Goal: Task Accomplishment & Management: Manage account settings

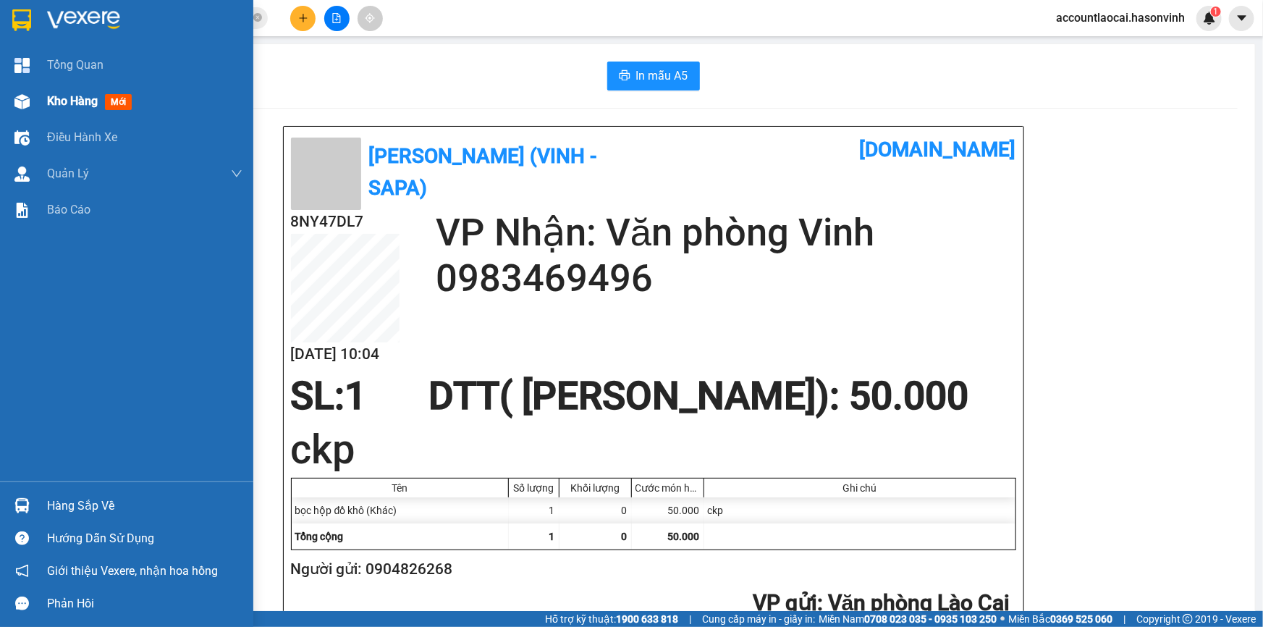
click at [62, 101] on span "Kho hàng" at bounding box center [72, 101] width 51 height 14
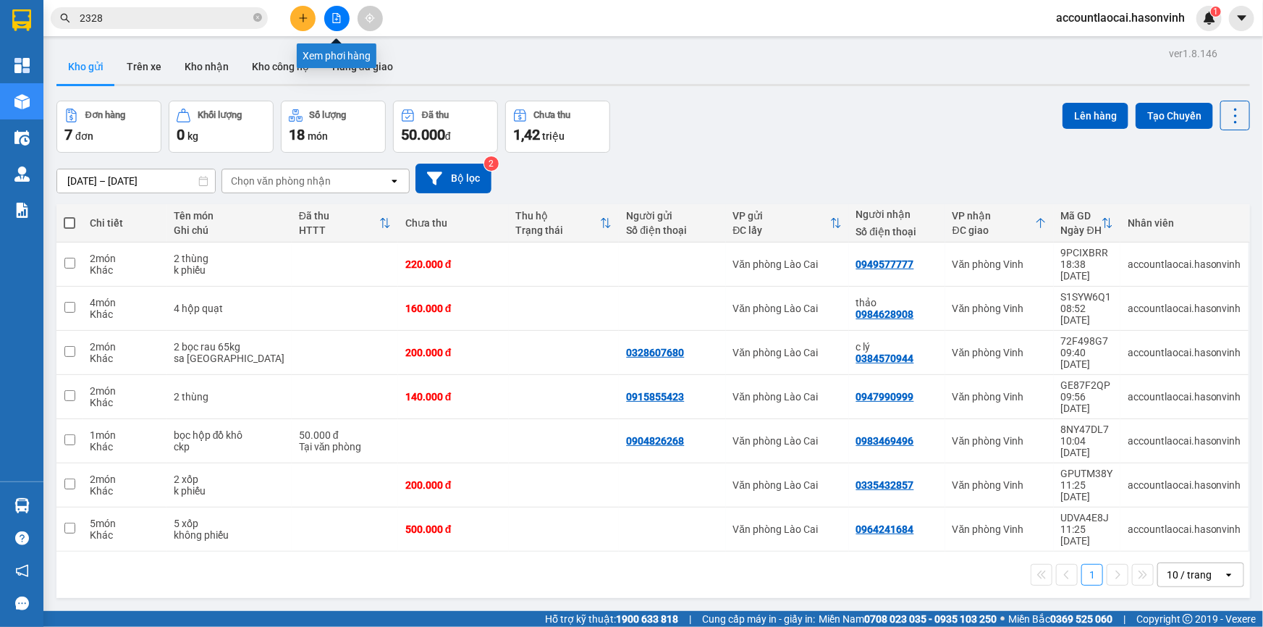
click at [336, 21] on icon "file-add" at bounding box center [336, 18] width 10 height 10
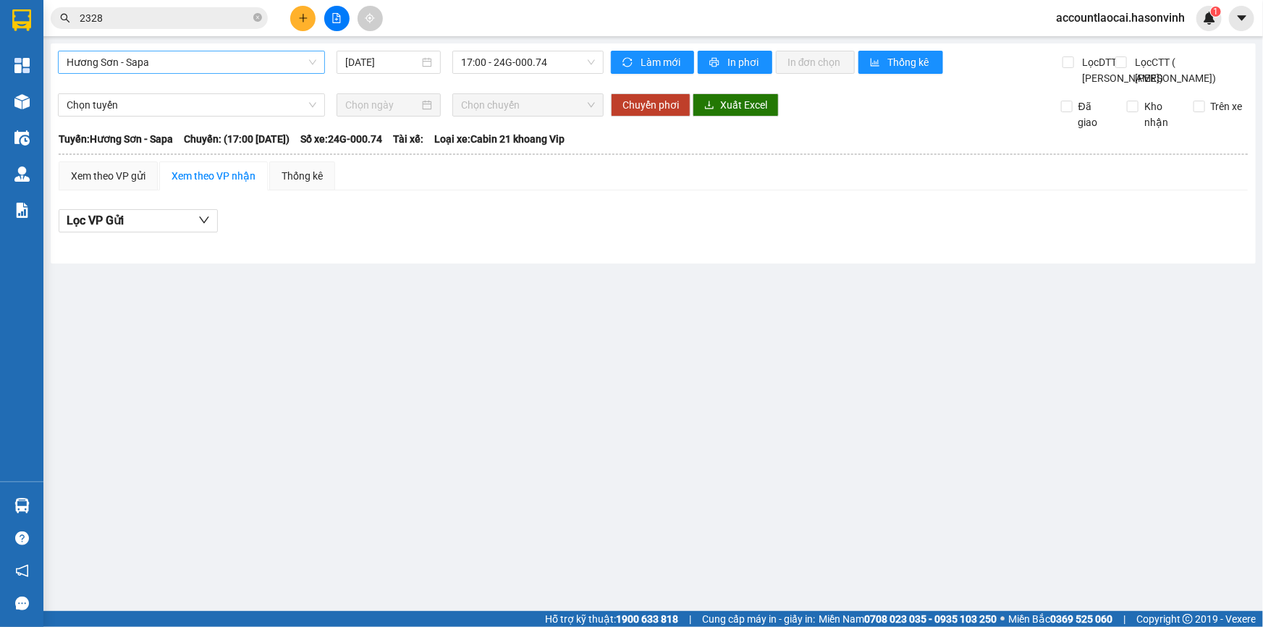
click at [168, 59] on span "Hương Sơn - Sapa" at bounding box center [192, 62] width 250 height 22
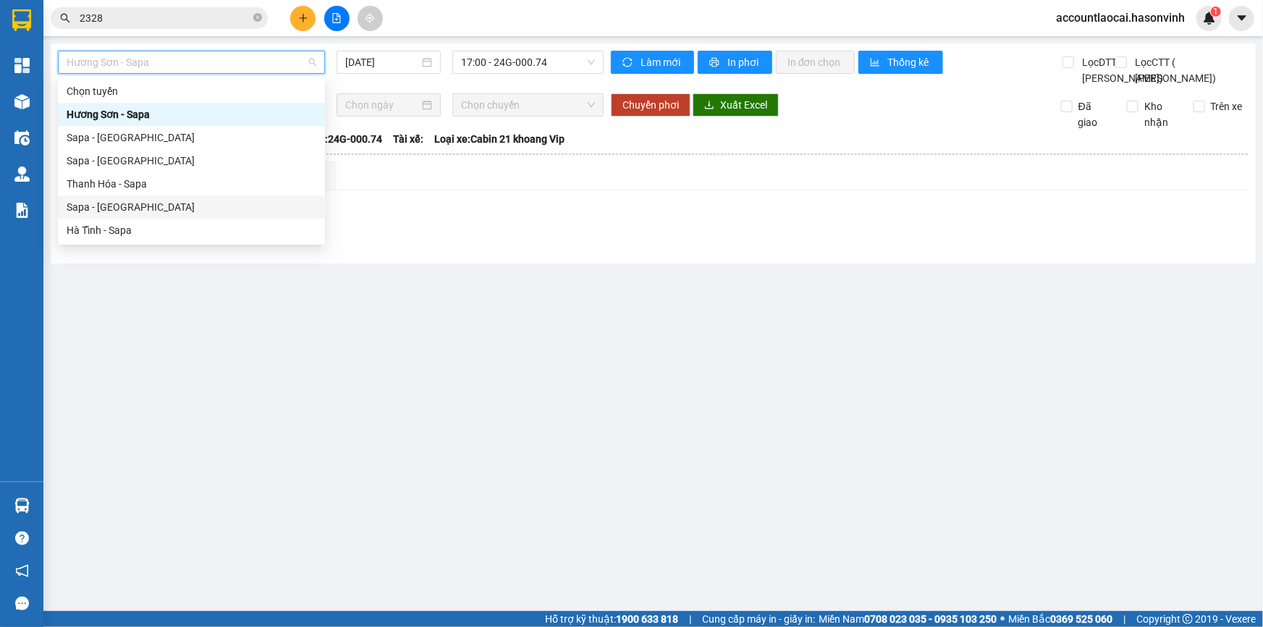
click at [103, 205] on div "Sapa - [GEOGRAPHIC_DATA]" at bounding box center [192, 207] width 250 height 16
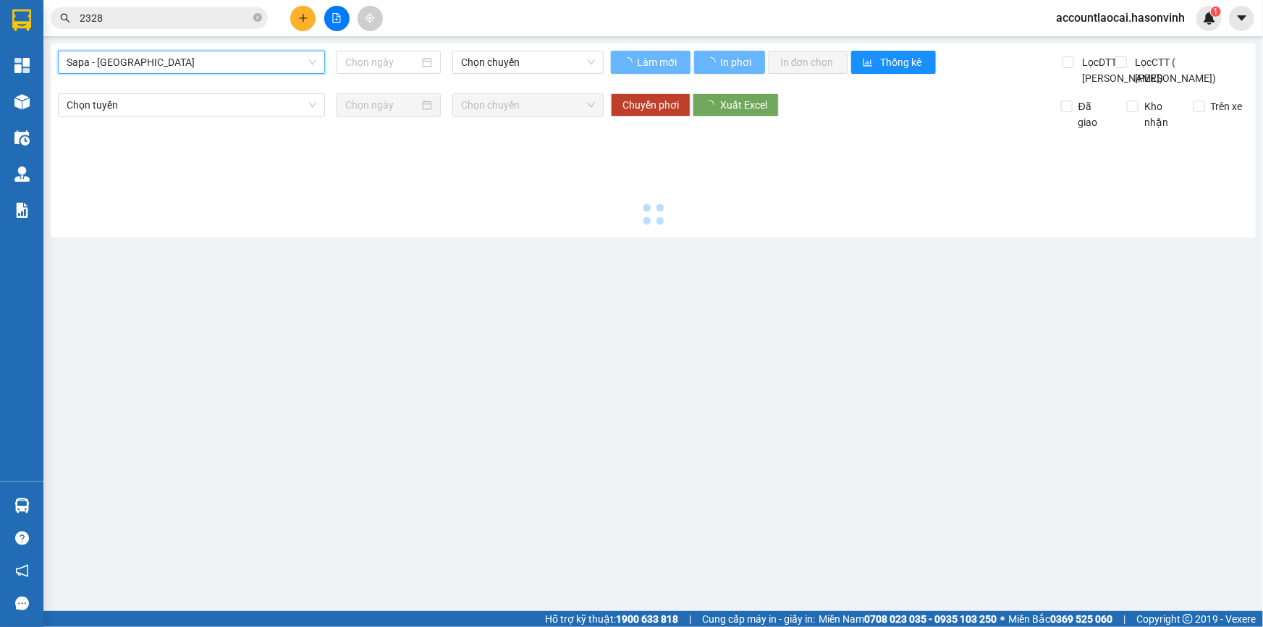
type input "[DATE]"
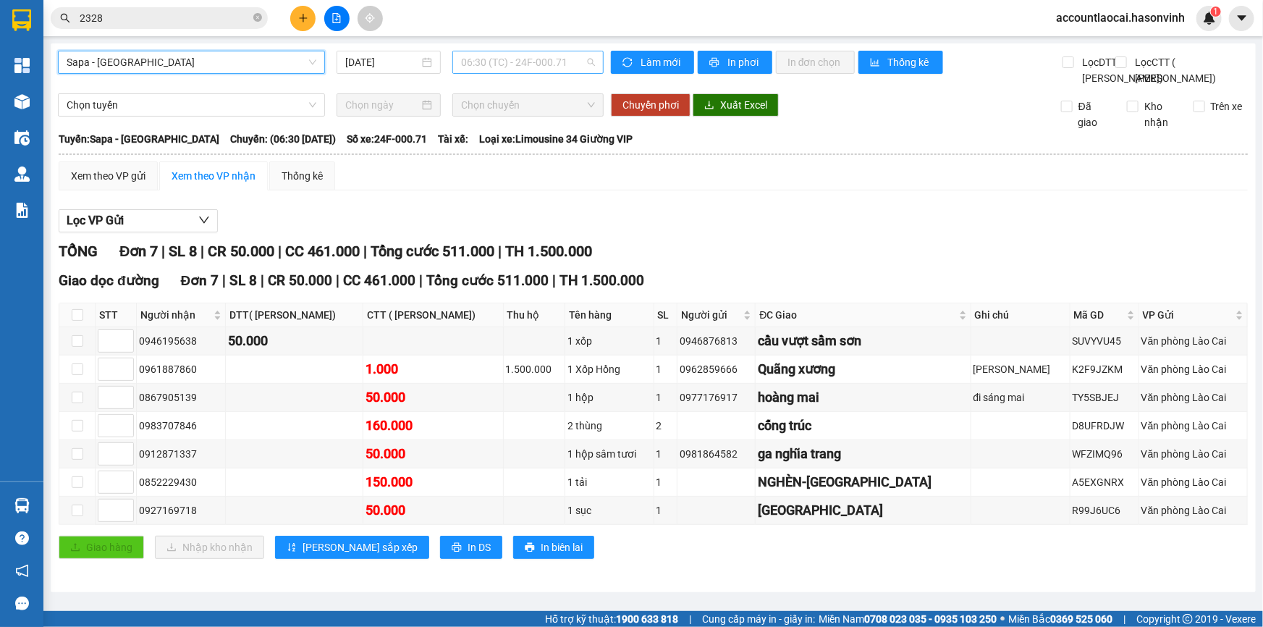
click at [496, 67] on span "06:30 (TC) - 24F-000.71" at bounding box center [528, 62] width 134 height 22
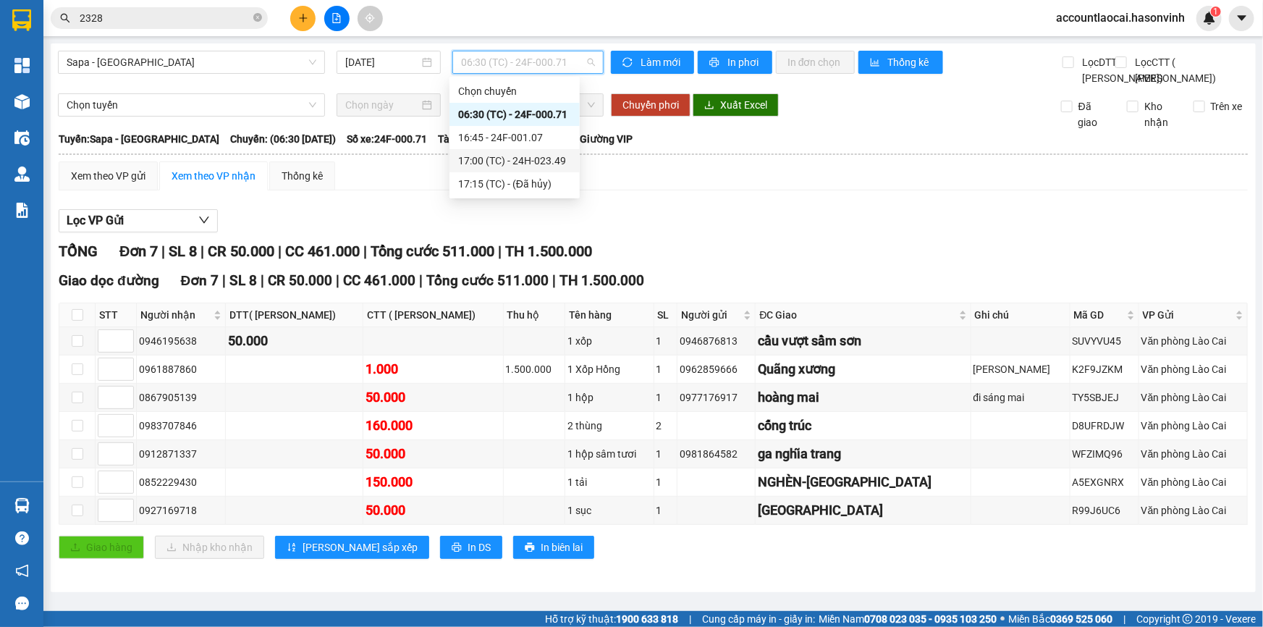
click at [528, 161] on div "17:00 (TC) - 24H-023.49" at bounding box center [514, 161] width 113 height 16
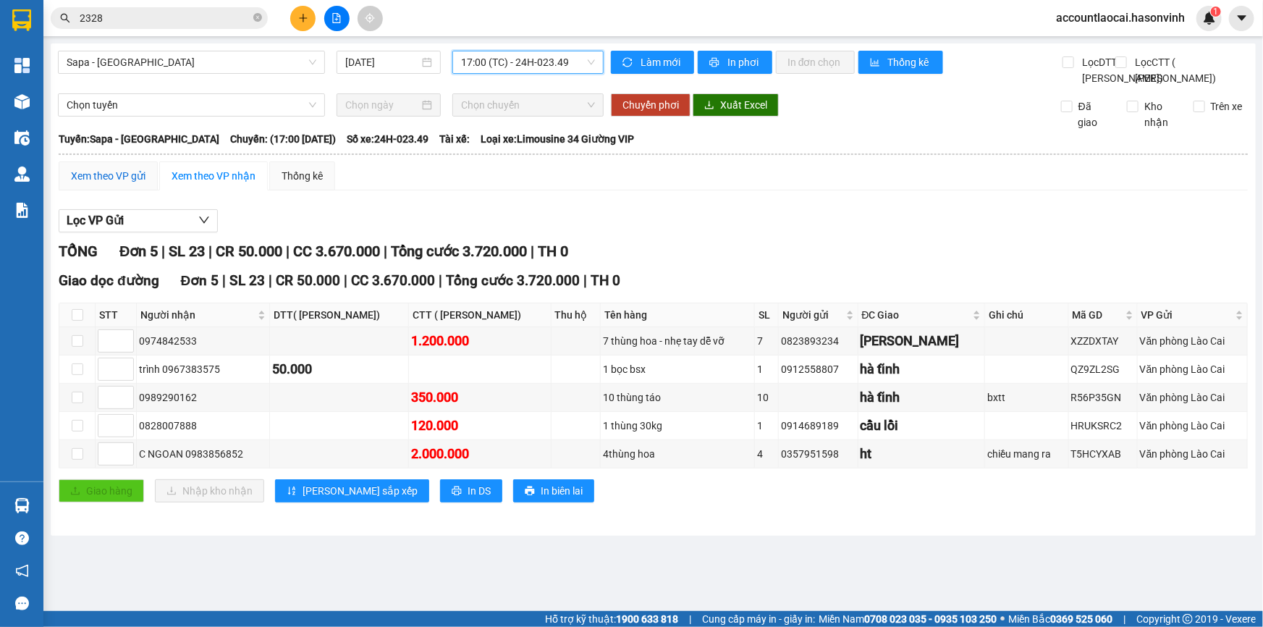
click at [114, 184] on div "Xem theo VP gửi" at bounding box center [108, 176] width 75 height 16
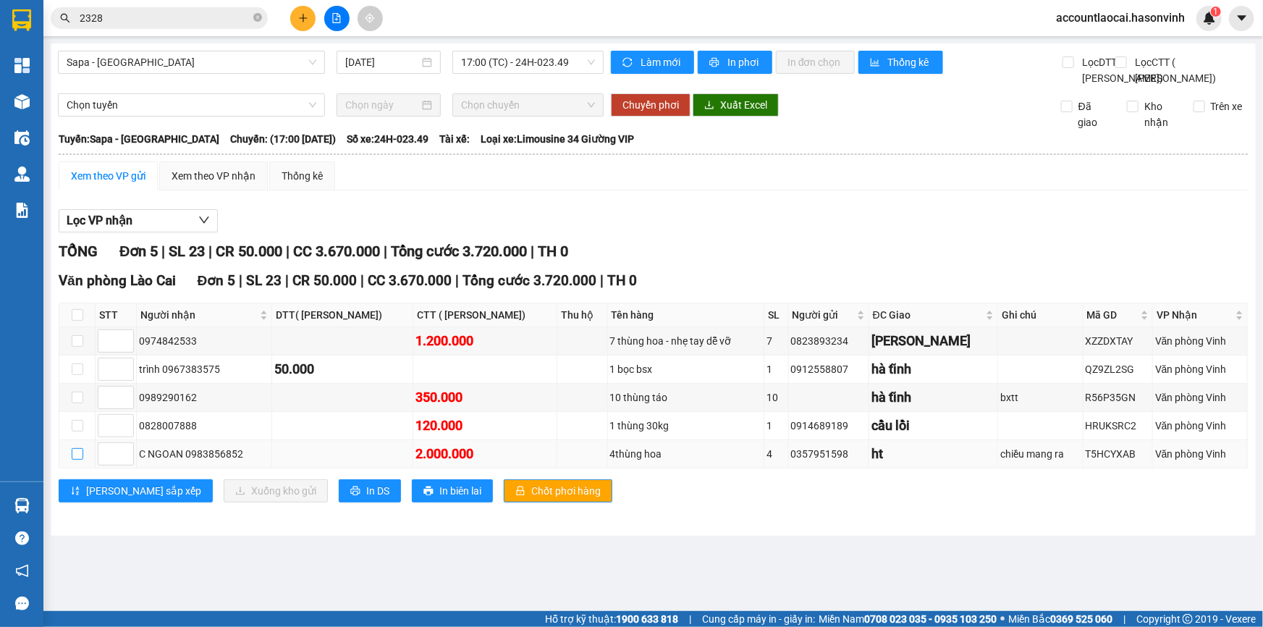
click at [79, 462] on label at bounding box center [78, 454] width 12 height 16
click at [79, 459] on input "checkbox" at bounding box center [78, 454] width 12 height 12
checkbox input "true"
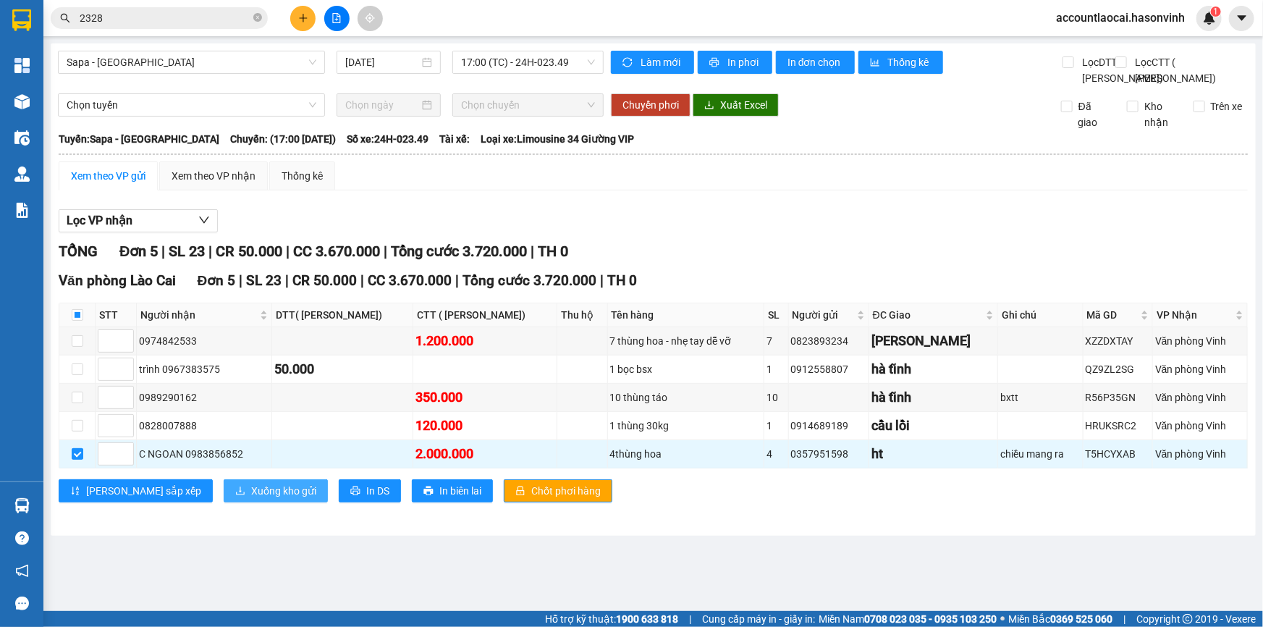
click at [251, 499] on span "Xuống kho gửi" at bounding box center [283, 491] width 65 height 16
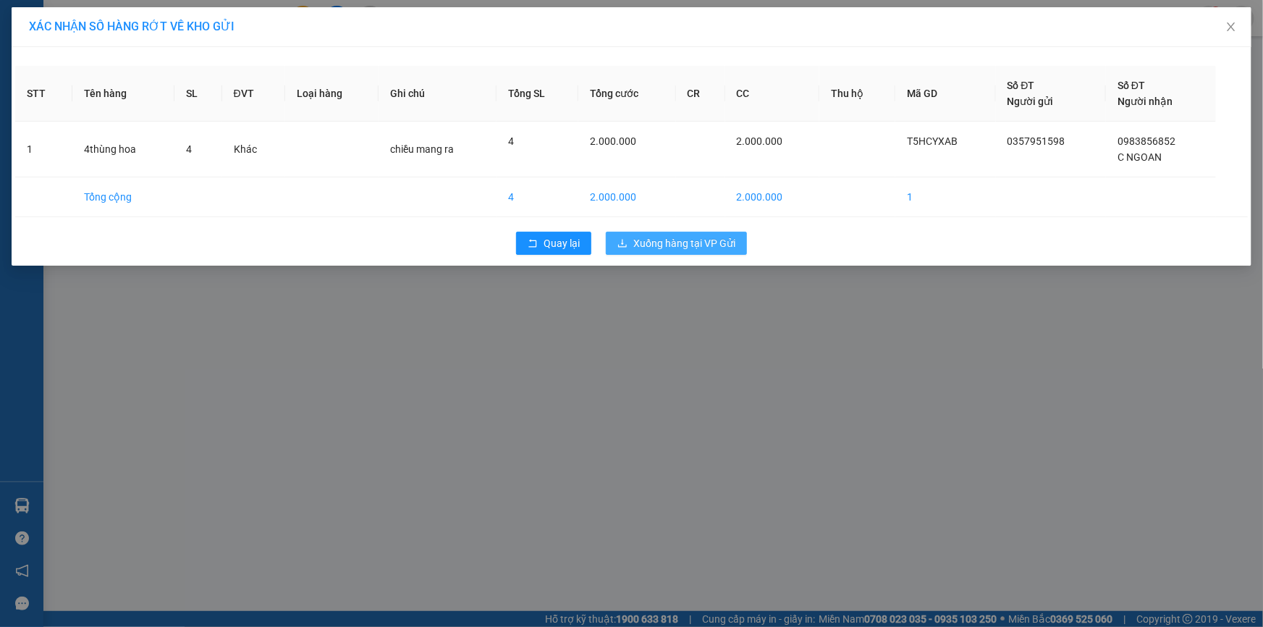
click at [688, 237] on span "Xuống hàng tại VP Gửi" at bounding box center [684, 243] width 102 height 16
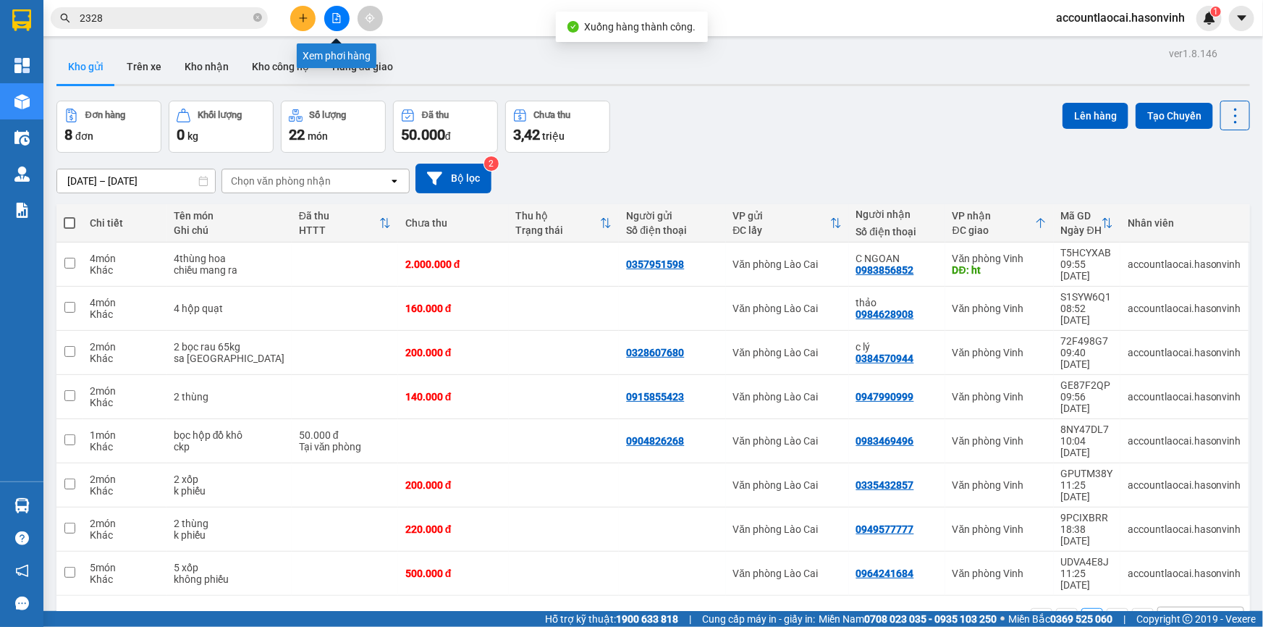
click at [328, 14] on button at bounding box center [336, 18] width 25 height 25
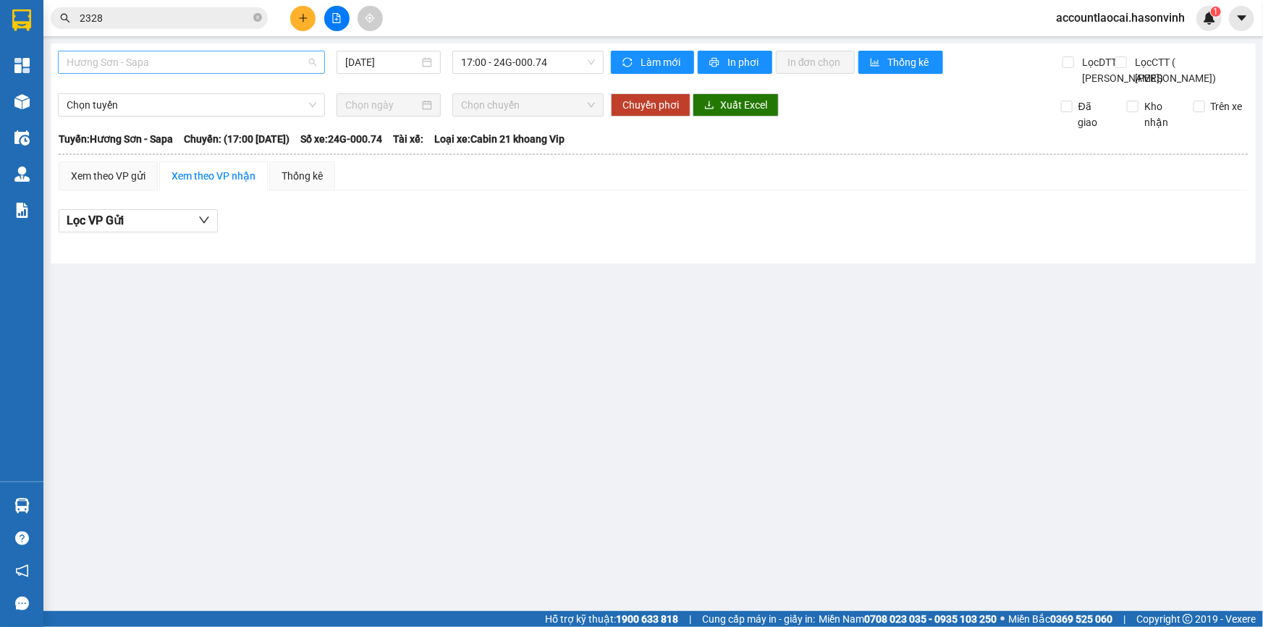
click at [181, 63] on span "Hương Sơn - Sapa" at bounding box center [192, 62] width 250 height 22
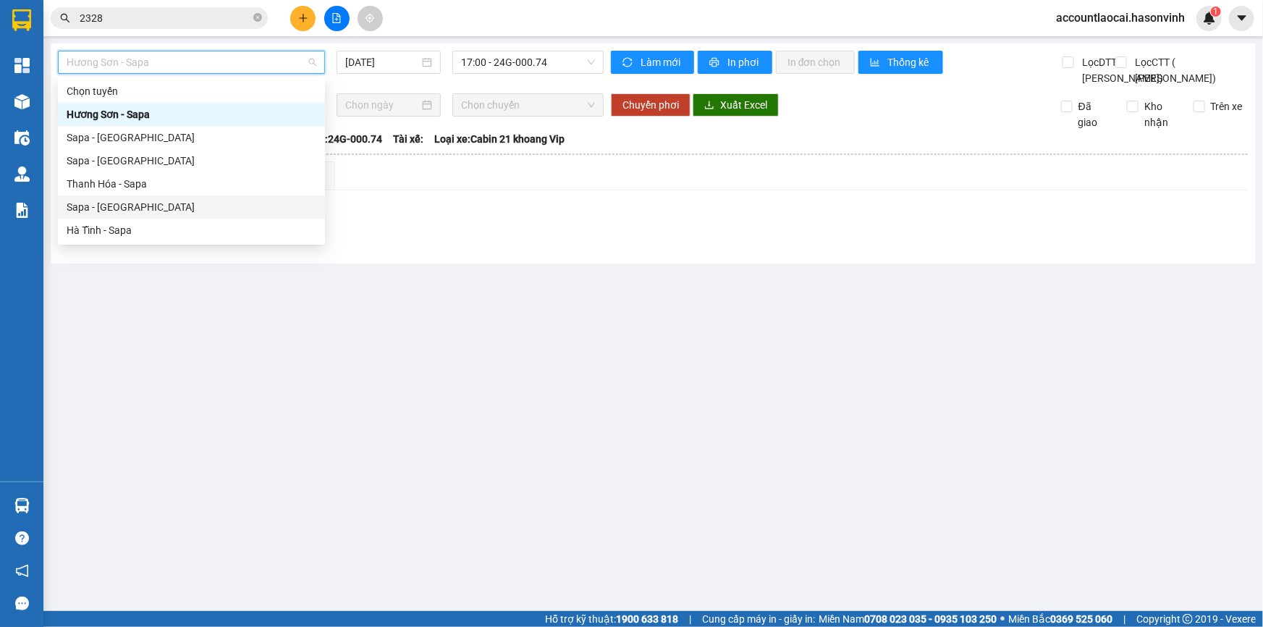
click at [84, 209] on div "Sapa - [GEOGRAPHIC_DATA]" at bounding box center [192, 207] width 250 height 16
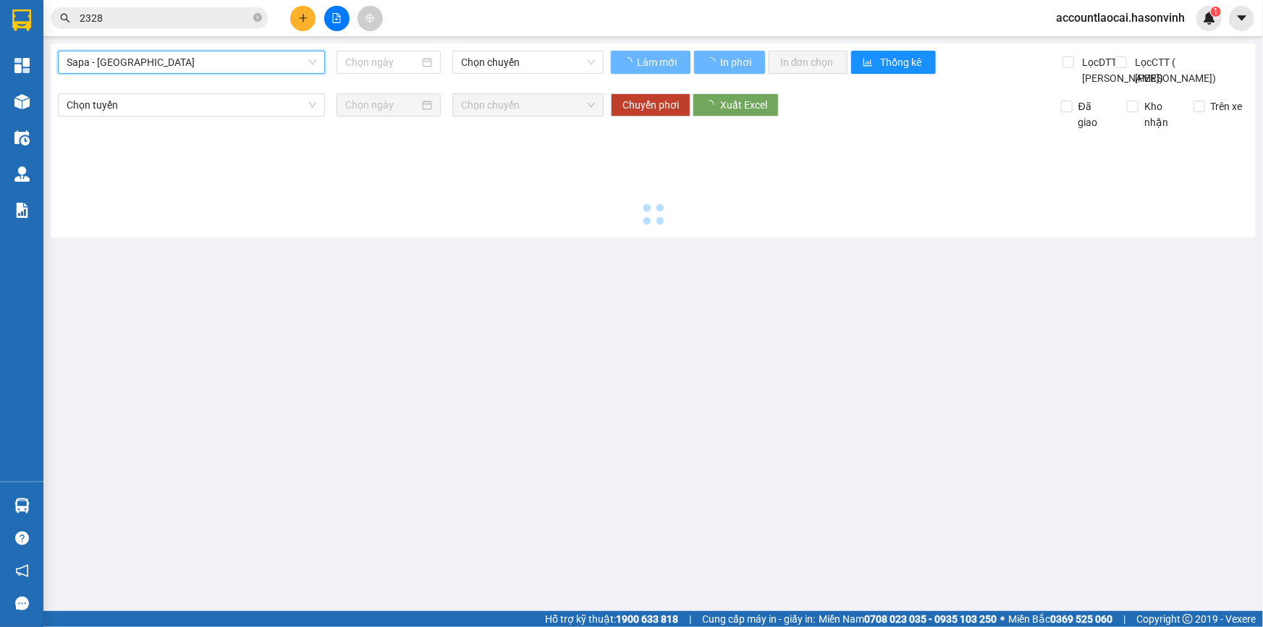
type input "[DATE]"
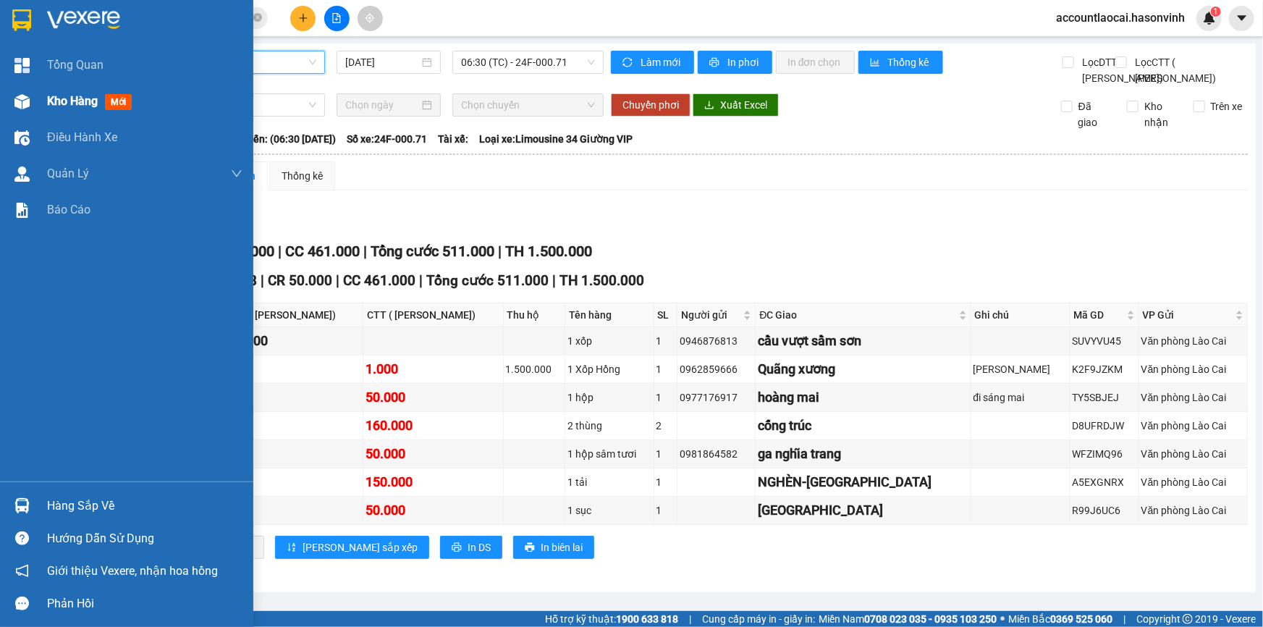
click at [67, 88] on div "Kho hàng mới" at bounding box center [144, 101] width 195 height 36
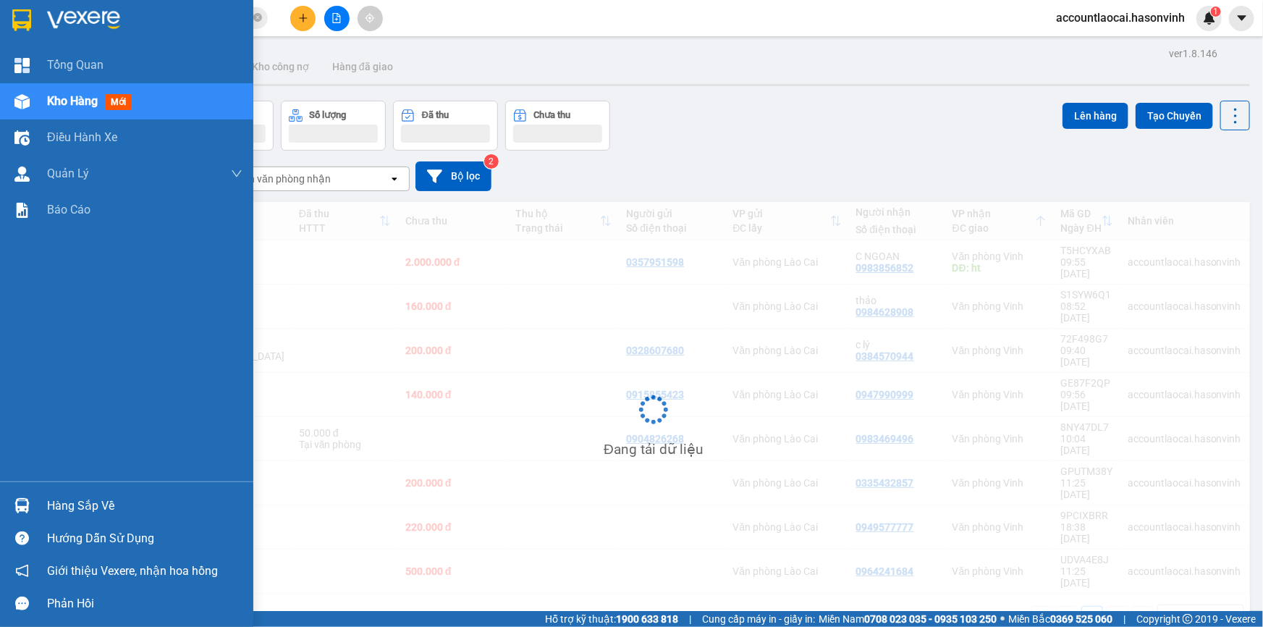
click at [69, 99] on div "ver 1.8.146 Kho gửi Trên xe Kho nhận Kho công nợ Hàng đã giao Đơn hàng Khối lượ…" at bounding box center [653, 356] width 1205 height 627
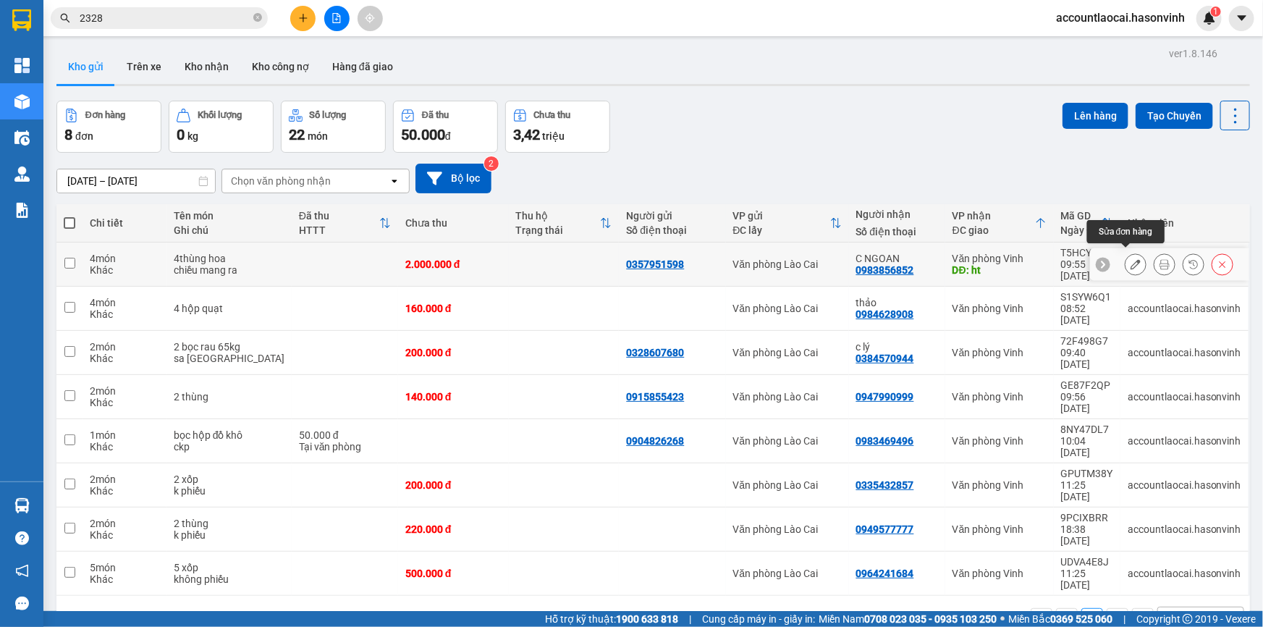
click at [1130, 259] on icon at bounding box center [1135, 264] width 10 height 10
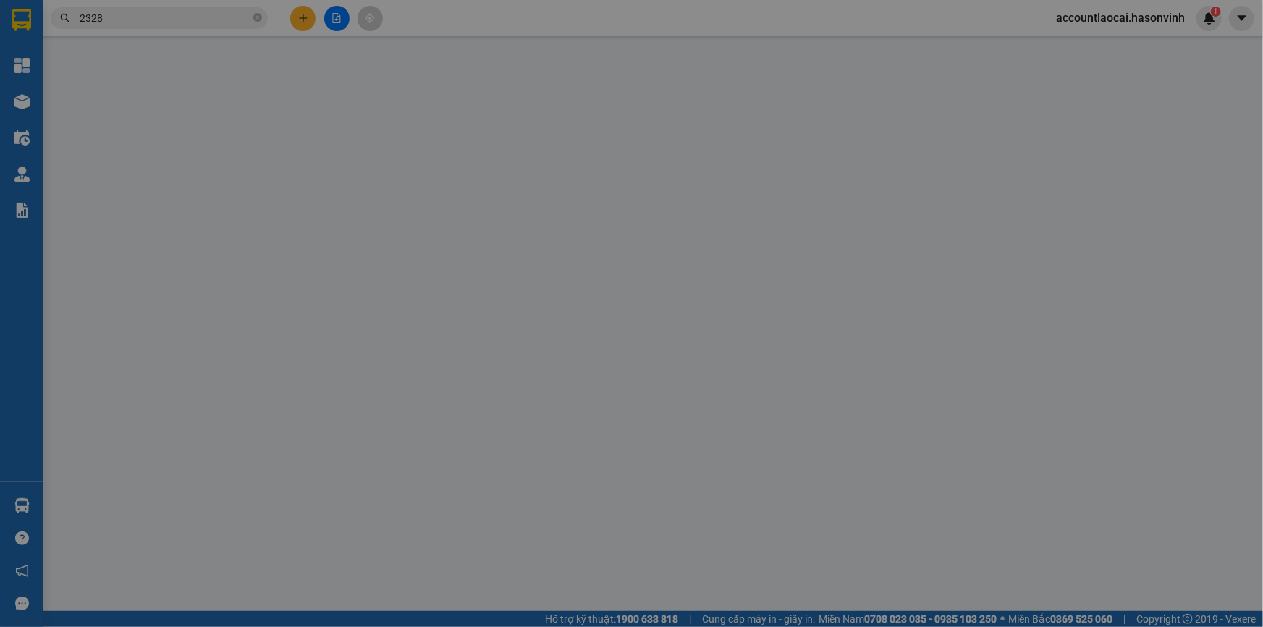
type input "0357951598"
type input "0983856852"
type input "C NGOAN"
type input "ht"
type input "0"
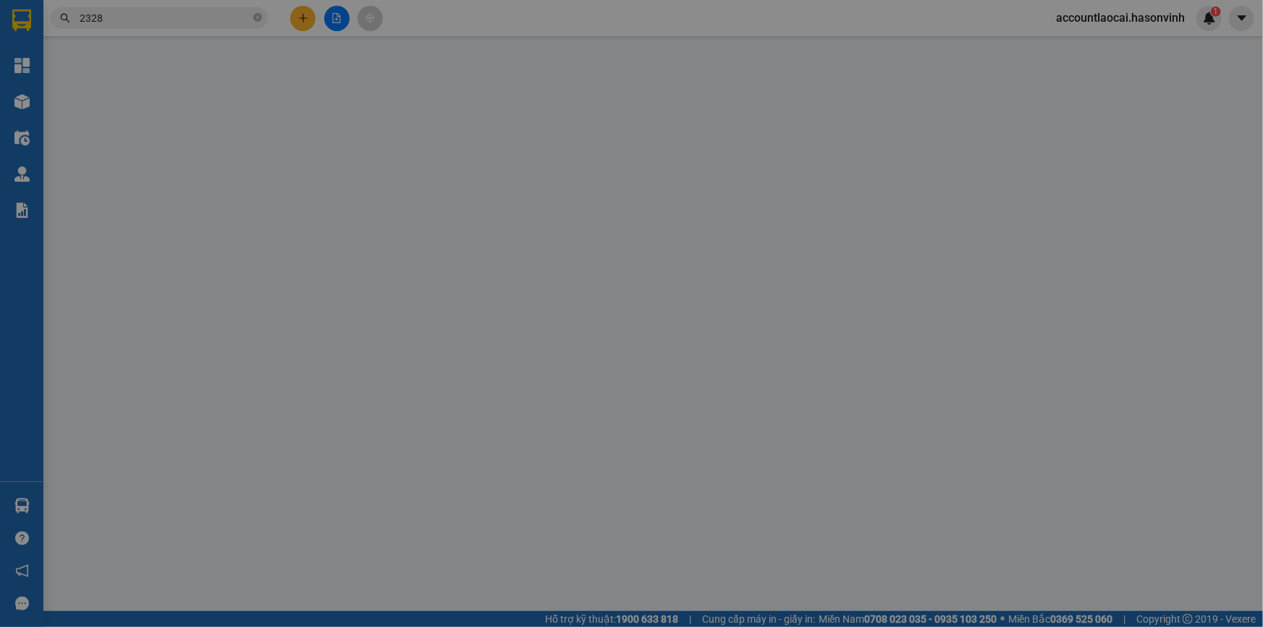
type input "2.000.000"
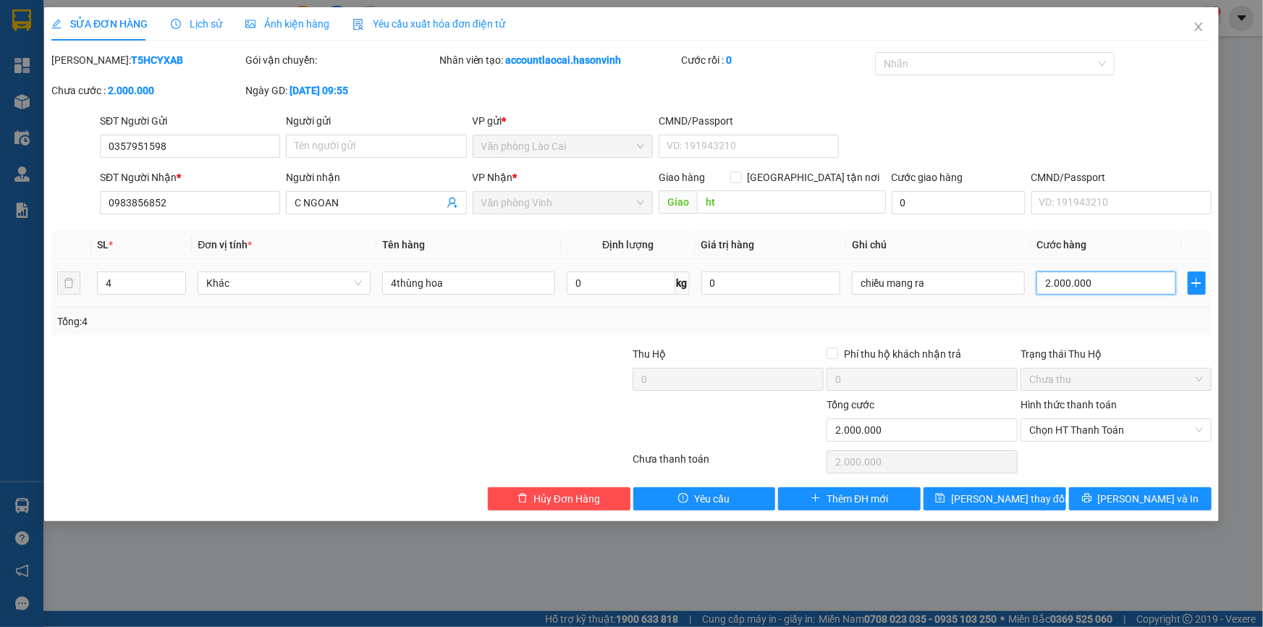
click at [1096, 280] on input "2.000.000" at bounding box center [1106, 282] width 140 height 23
type input "2"
type input "25"
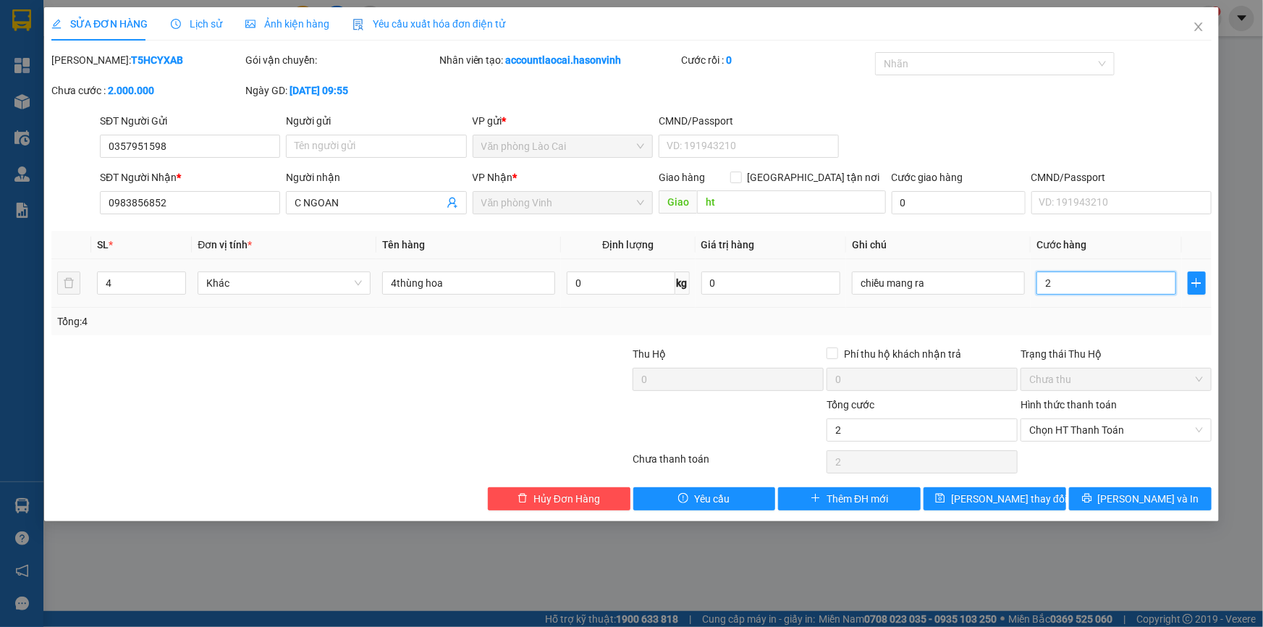
type input "25"
type input "250"
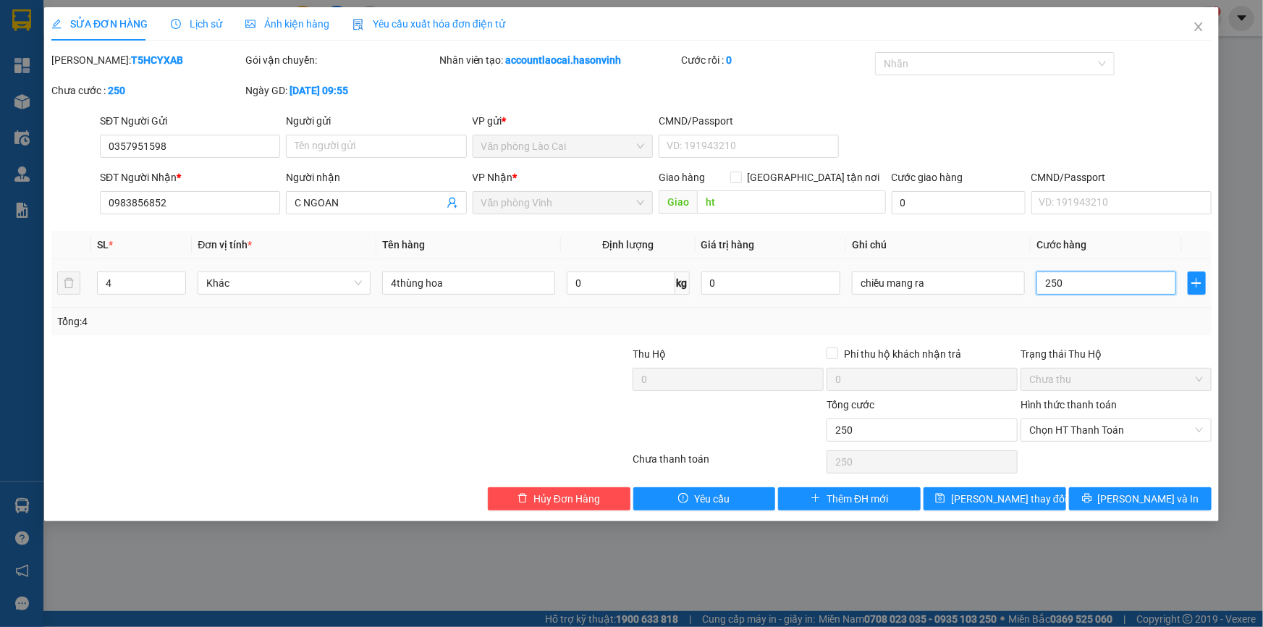
type input "2.500"
type input "25.000"
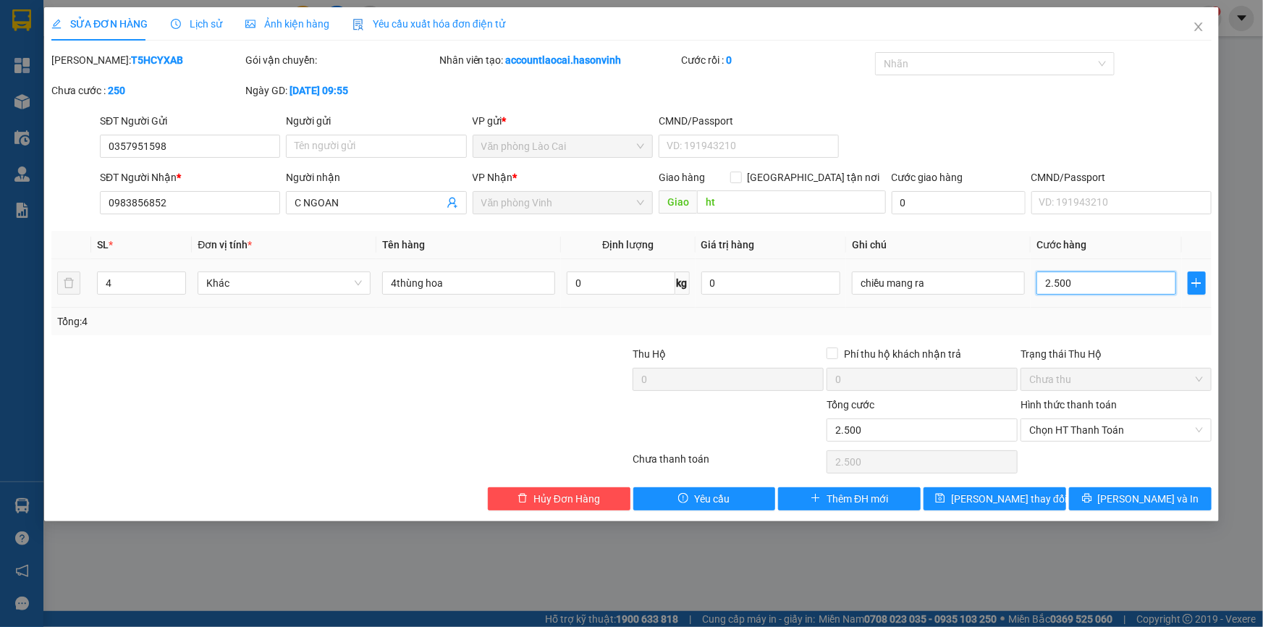
type input "25.000"
type input "250.000"
type input "2.500.000"
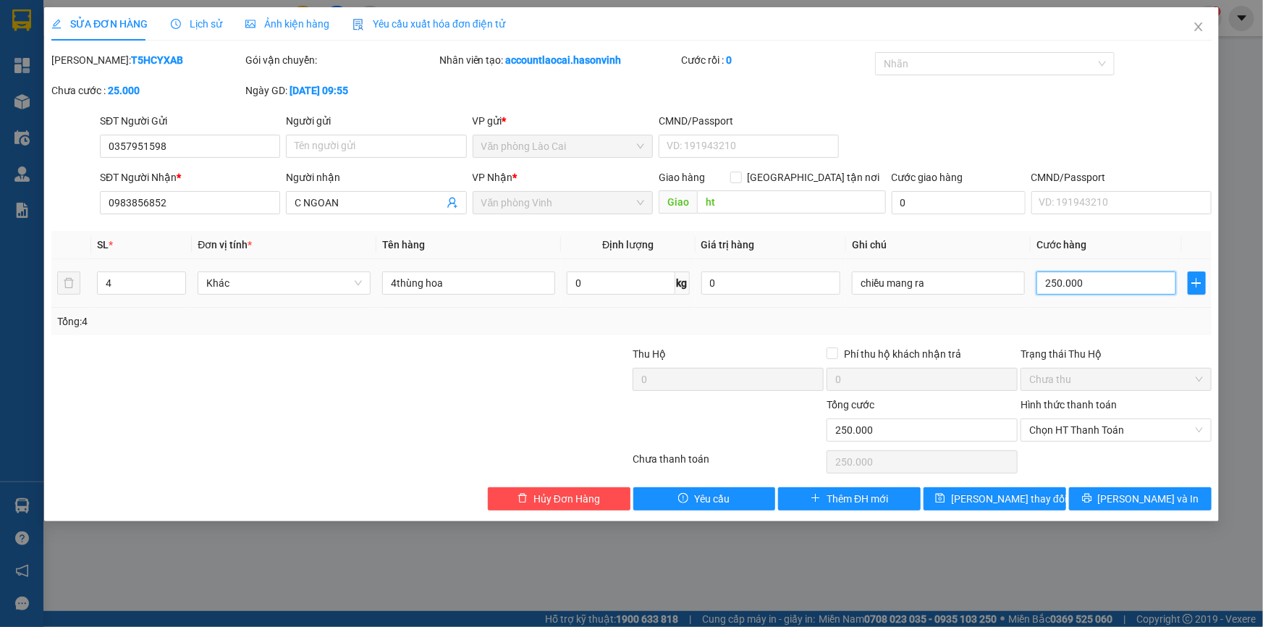
type input "2.500.000"
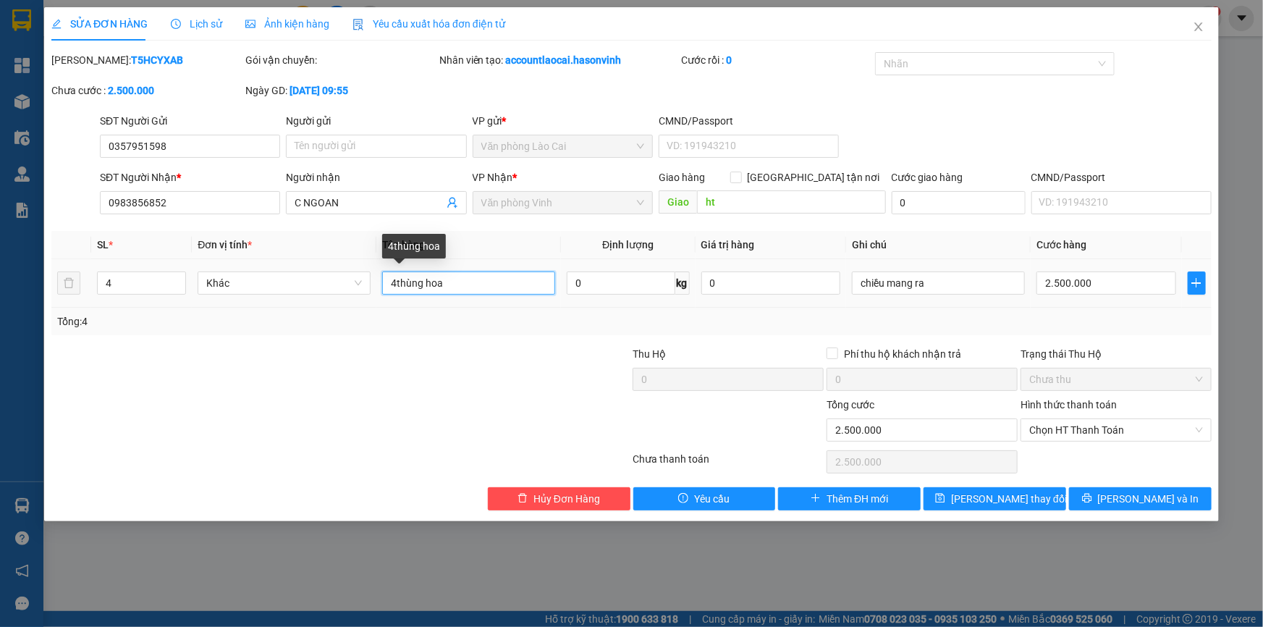
click at [394, 286] on input "4thùng hoa" at bounding box center [468, 282] width 173 height 23
type input "5thùng hoa"
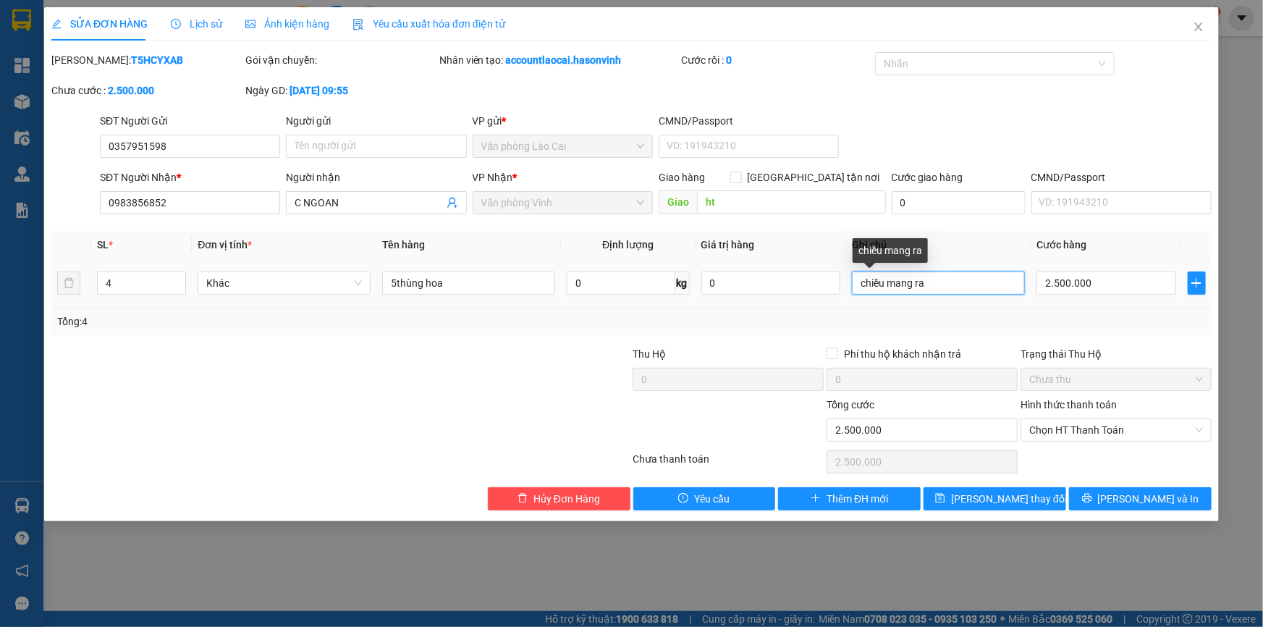
drag, startPoint x: 938, startPoint y: 287, endPoint x: 830, endPoint y: 266, distance: 109.8
click at [830, 266] on tr "4 Khác 5thùng hoa 0 kg 0 chiều mang ra 2.500.000" at bounding box center [631, 283] width 1160 height 48
click at [140, 279] on input "4" at bounding box center [142, 283] width 88 height 22
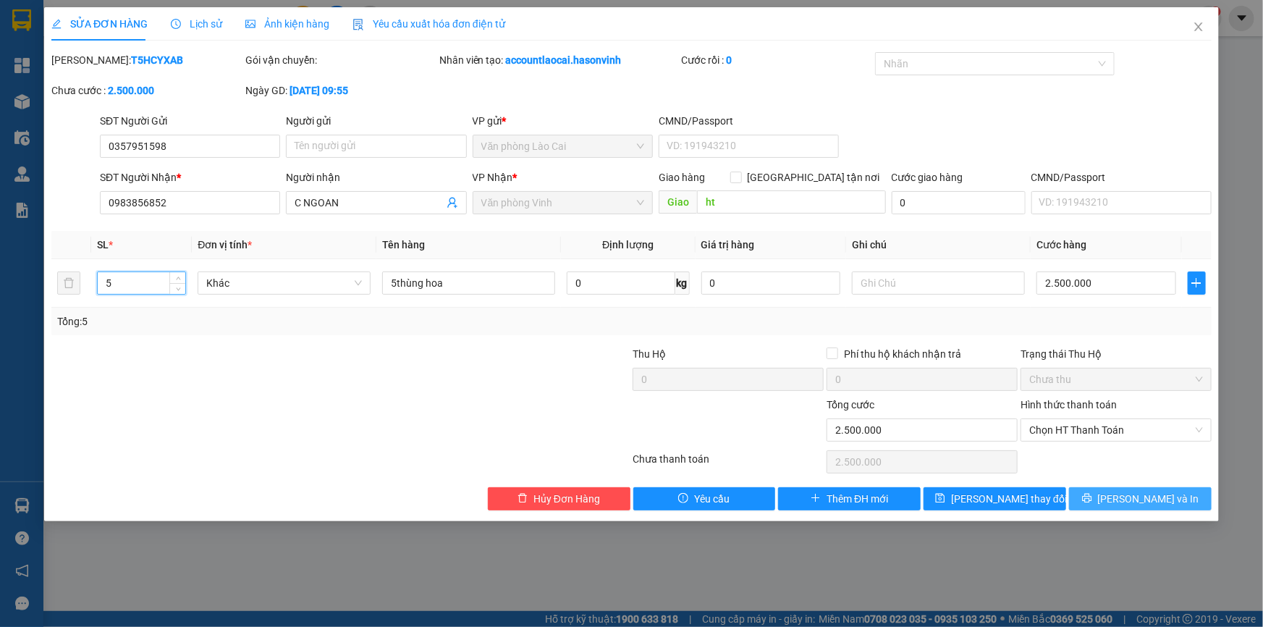
type input "5"
click at [1140, 505] on span "[PERSON_NAME] và In" at bounding box center [1148, 499] width 101 height 16
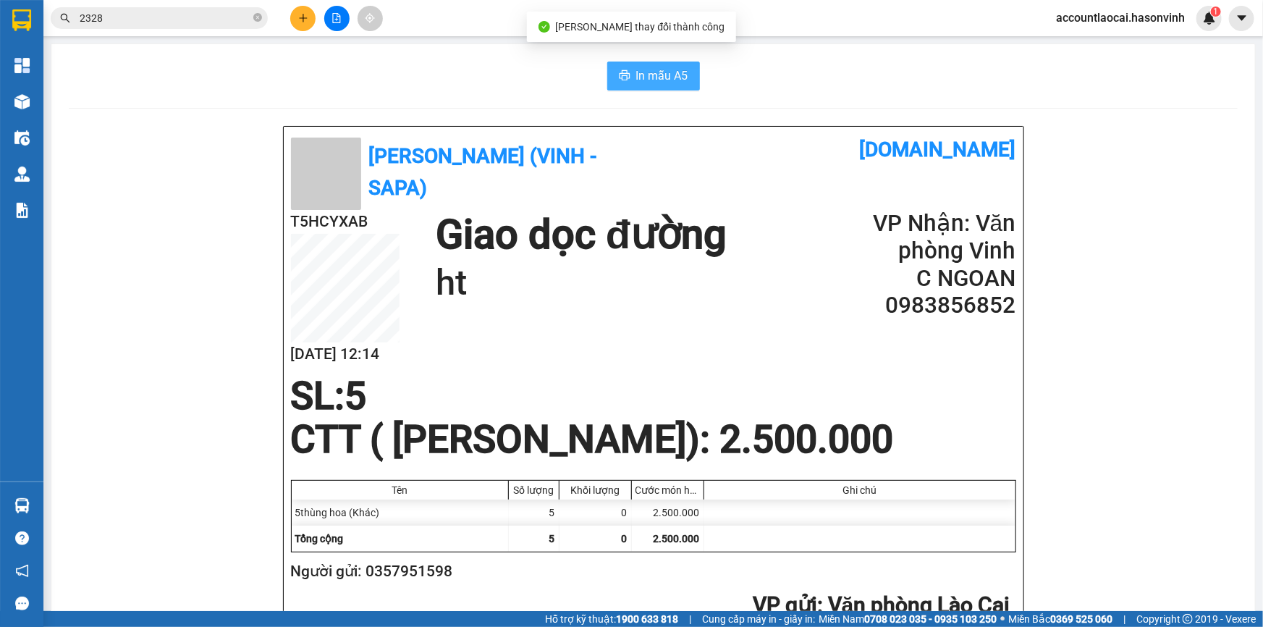
click at [624, 76] on icon "printer" at bounding box center [624, 75] width 11 height 10
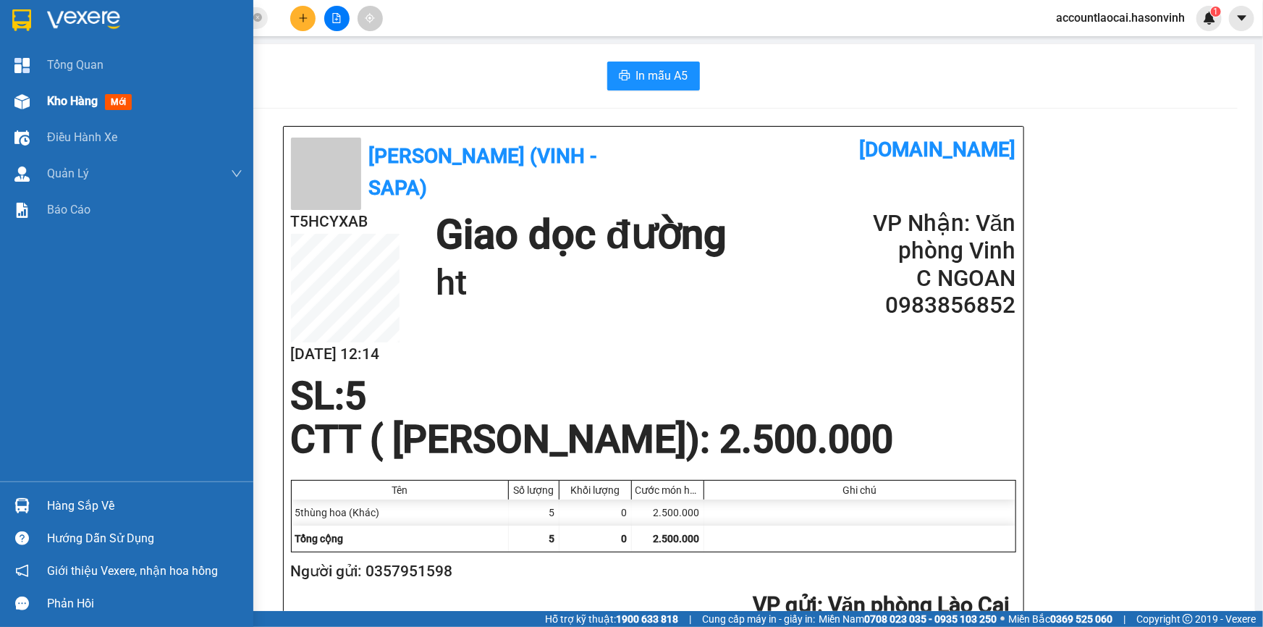
click at [65, 95] on span "Kho hàng" at bounding box center [72, 101] width 51 height 14
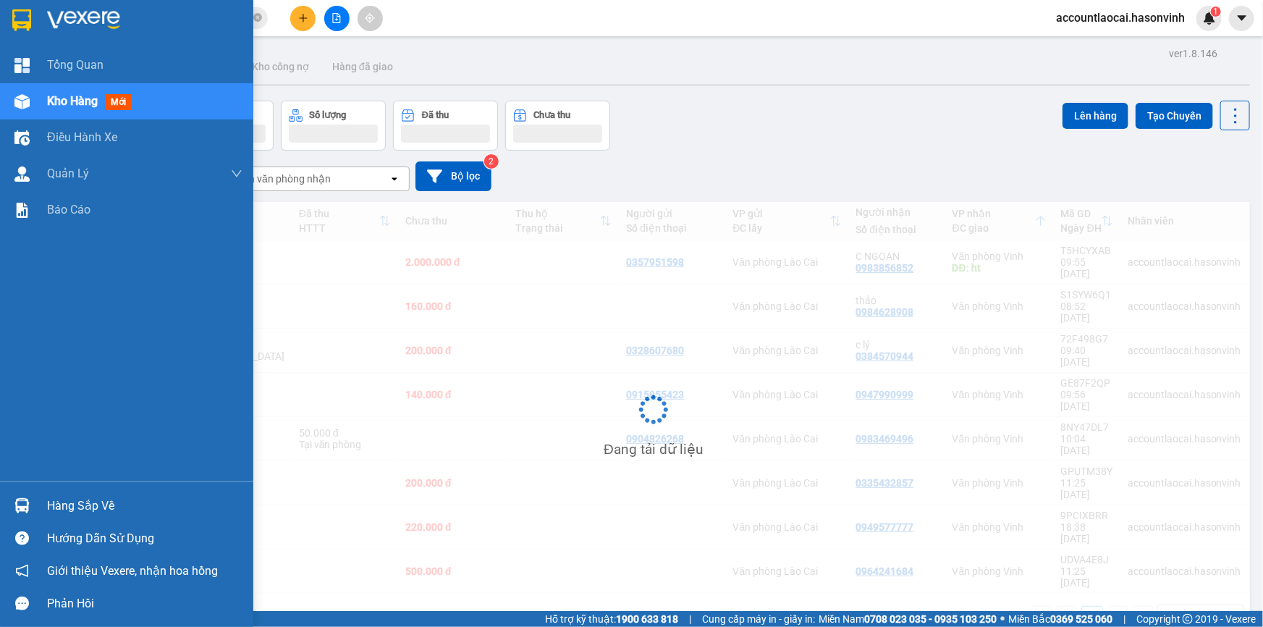
click at [65, 95] on span "Kho hàng" at bounding box center [72, 101] width 51 height 14
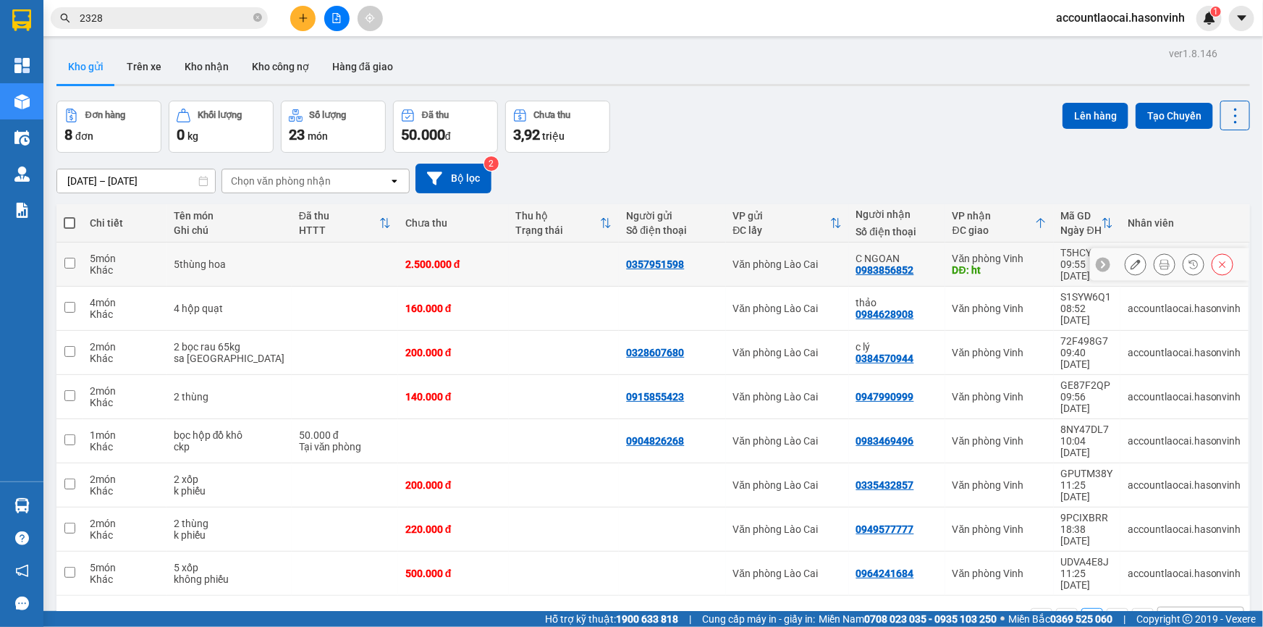
click at [69, 258] on input "checkbox" at bounding box center [69, 263] width 11 height 11
checkbox input "true"
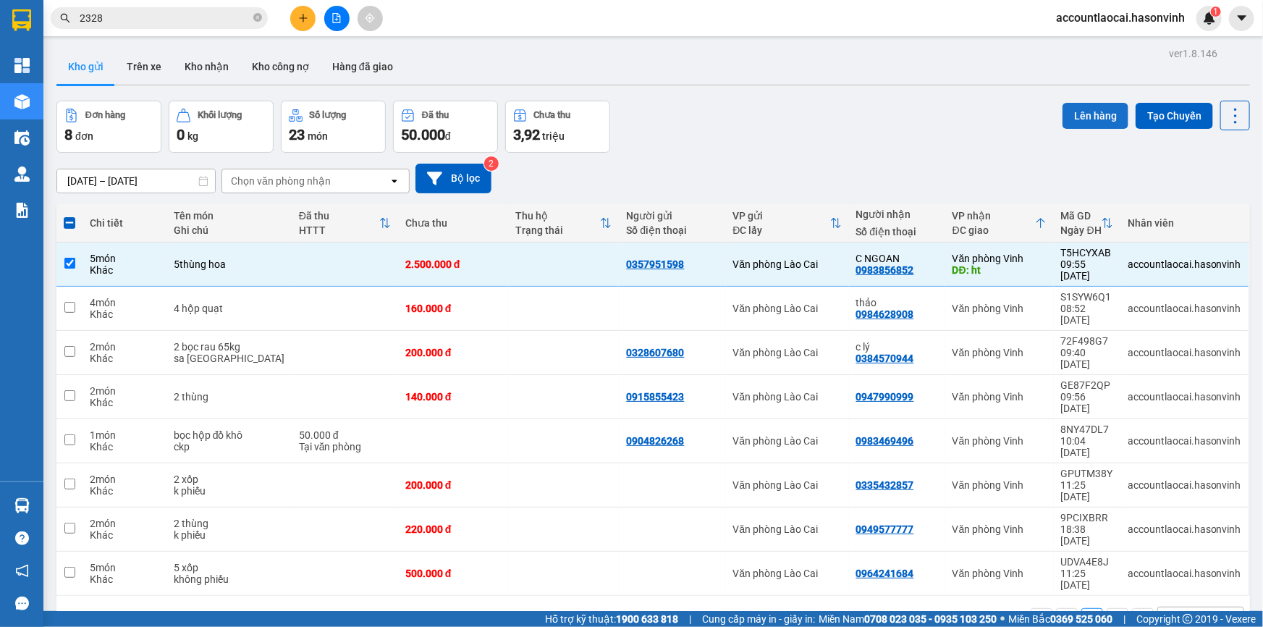
click at [1095, 115] on button "Lên hàng" at bounding box center [1095, 116] width 66 height 26
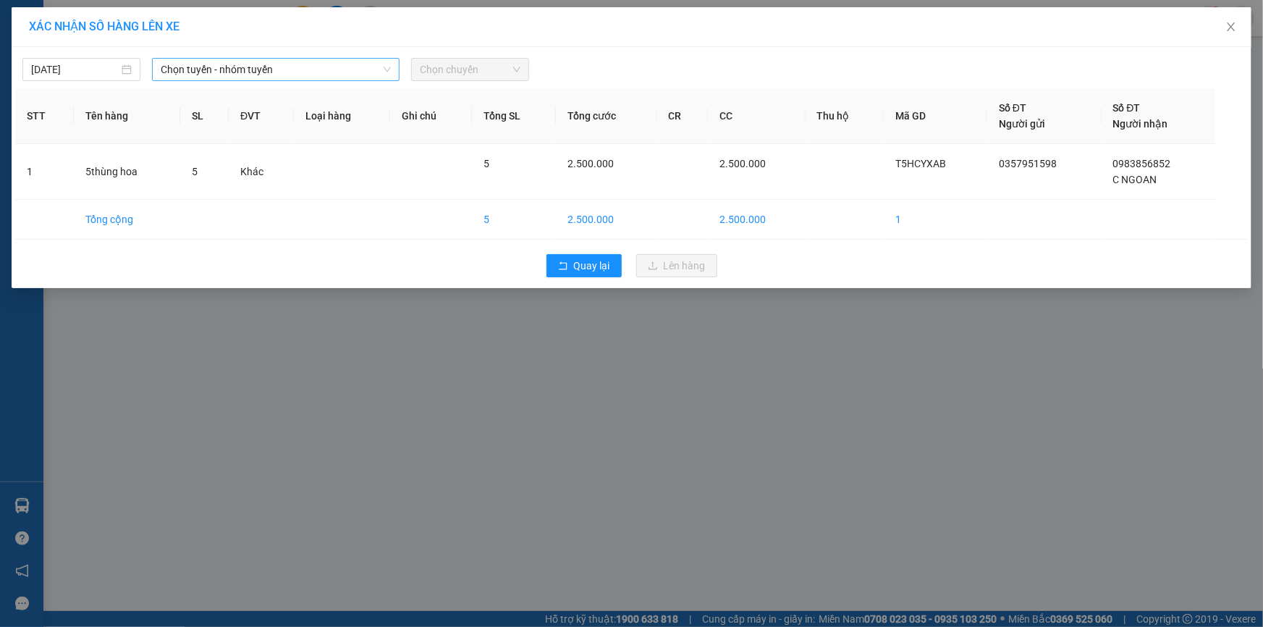
click at [332, 66] on span "Chọn tuyến - nhóm tuyến" at bounding box center [276, 70] width 230 height 22
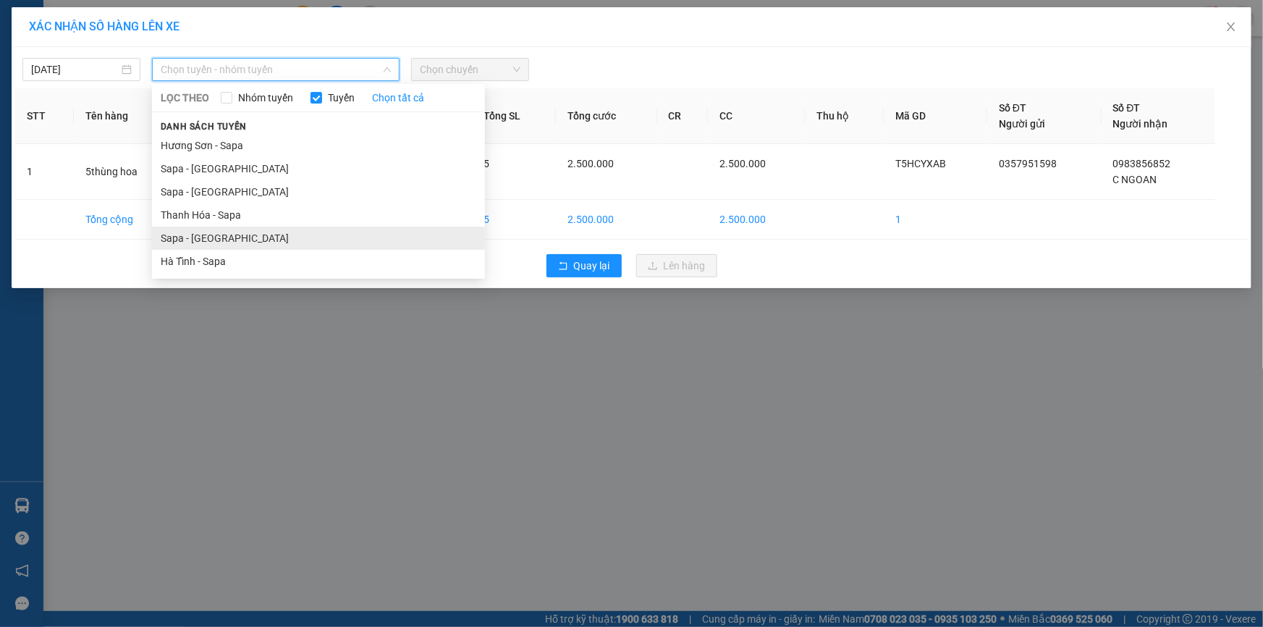
click at [203, 233] on li "Sapa - [GEOGRAPHIC_DATA]" at bounding box center [318, 237] width 333 height 23
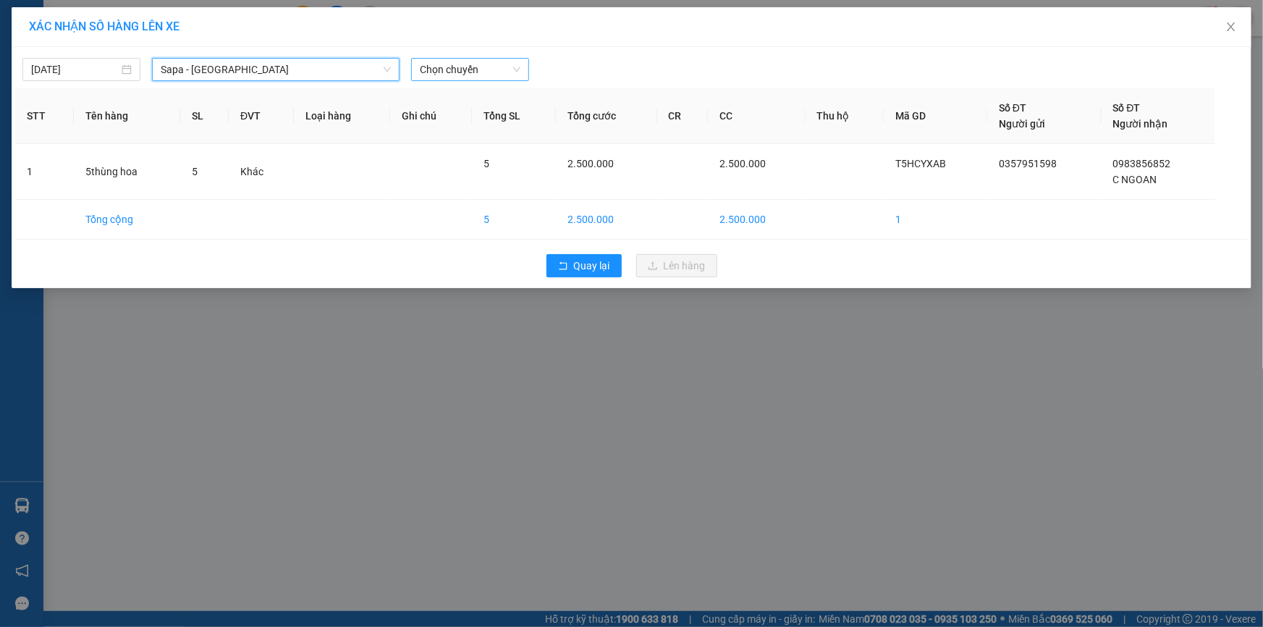
click at [470, 70] on span "Chọn chuyến" at bounding box center [470, 70] width 101 height 22
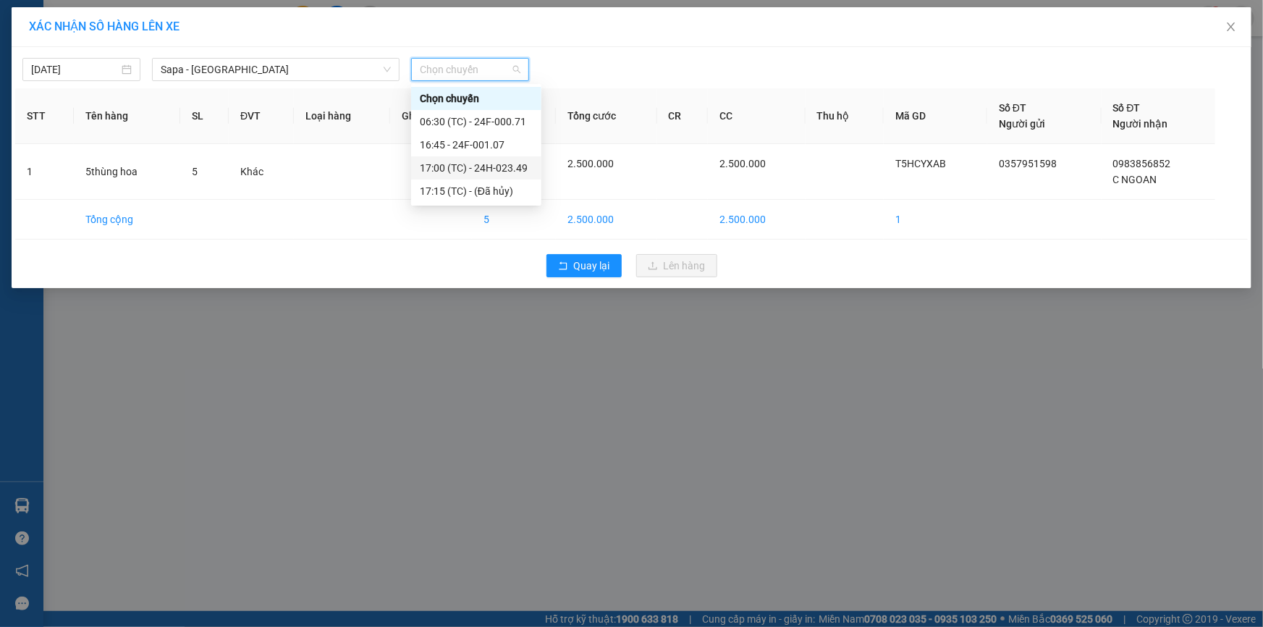
click at [505, 167] on div "17:00 (TC) - 24H-023.49" at bounding box center [476, 168] width 113 height 16
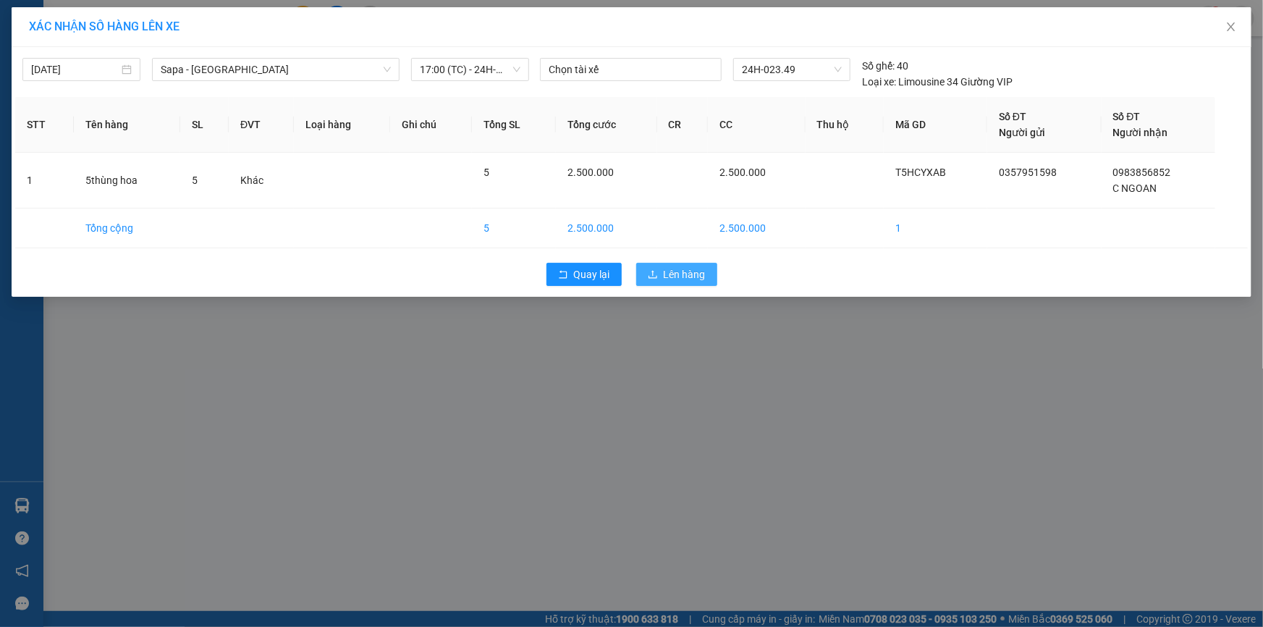
click at [669, 278] on span "Lên hàng" at bounding box center [685, 274] width 42 height 16
